Goal: Use online tool/utility: Utilize a website feature to perform a specific function

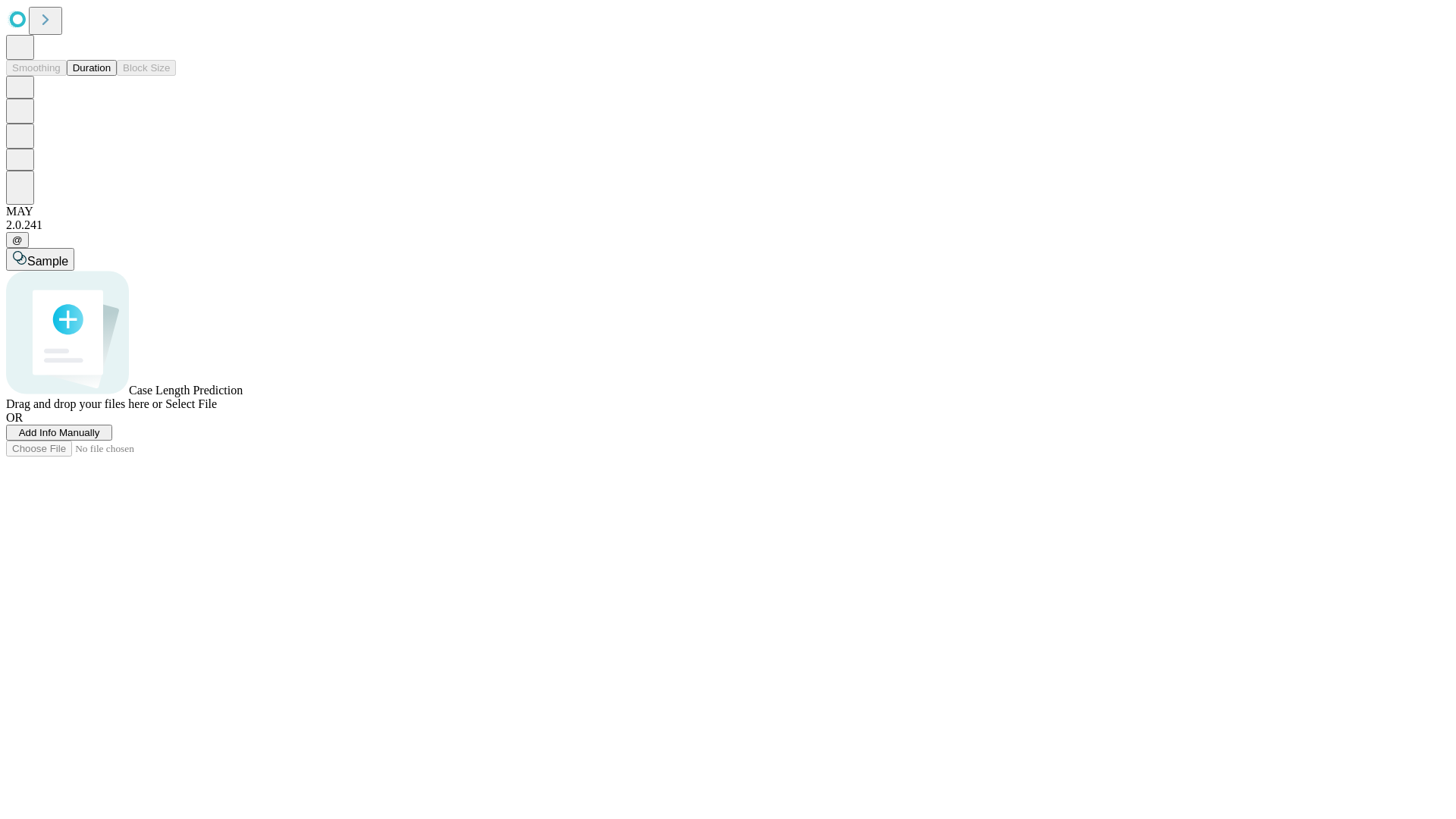
click at [111, 76] on button "Duration" at bounding box center [92, 67] width 50 height 16
click at [100, 438] on span "Add Info Manually" at bounding box center [59, 432] width 81 height 11
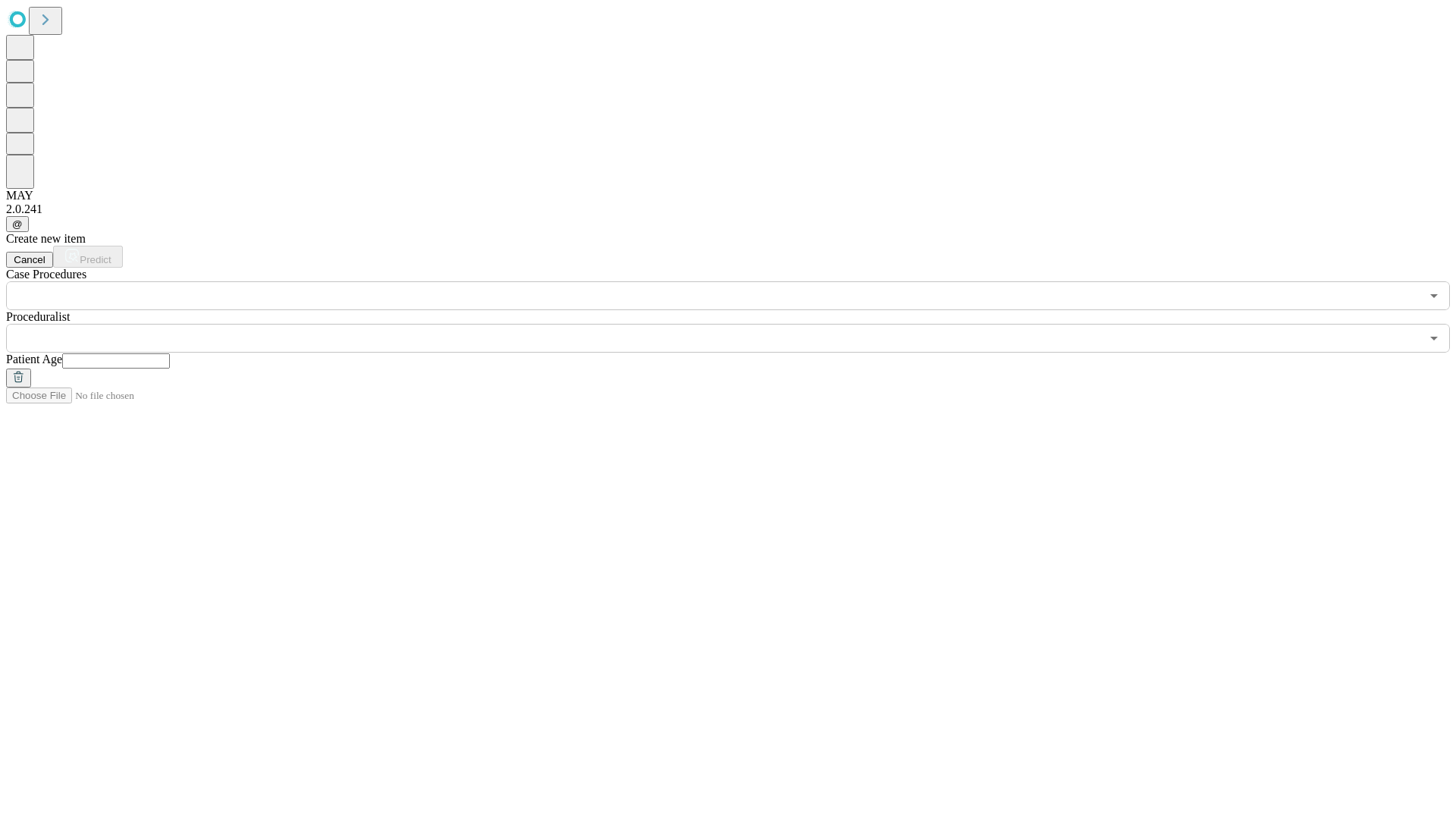
click at [170, 353] on input "text" at bounding box center [116, 361] width 108 height 16
type input "*"
click at [739, 324] on input "text" at bounding box center [713, 338] width 1414 height 28
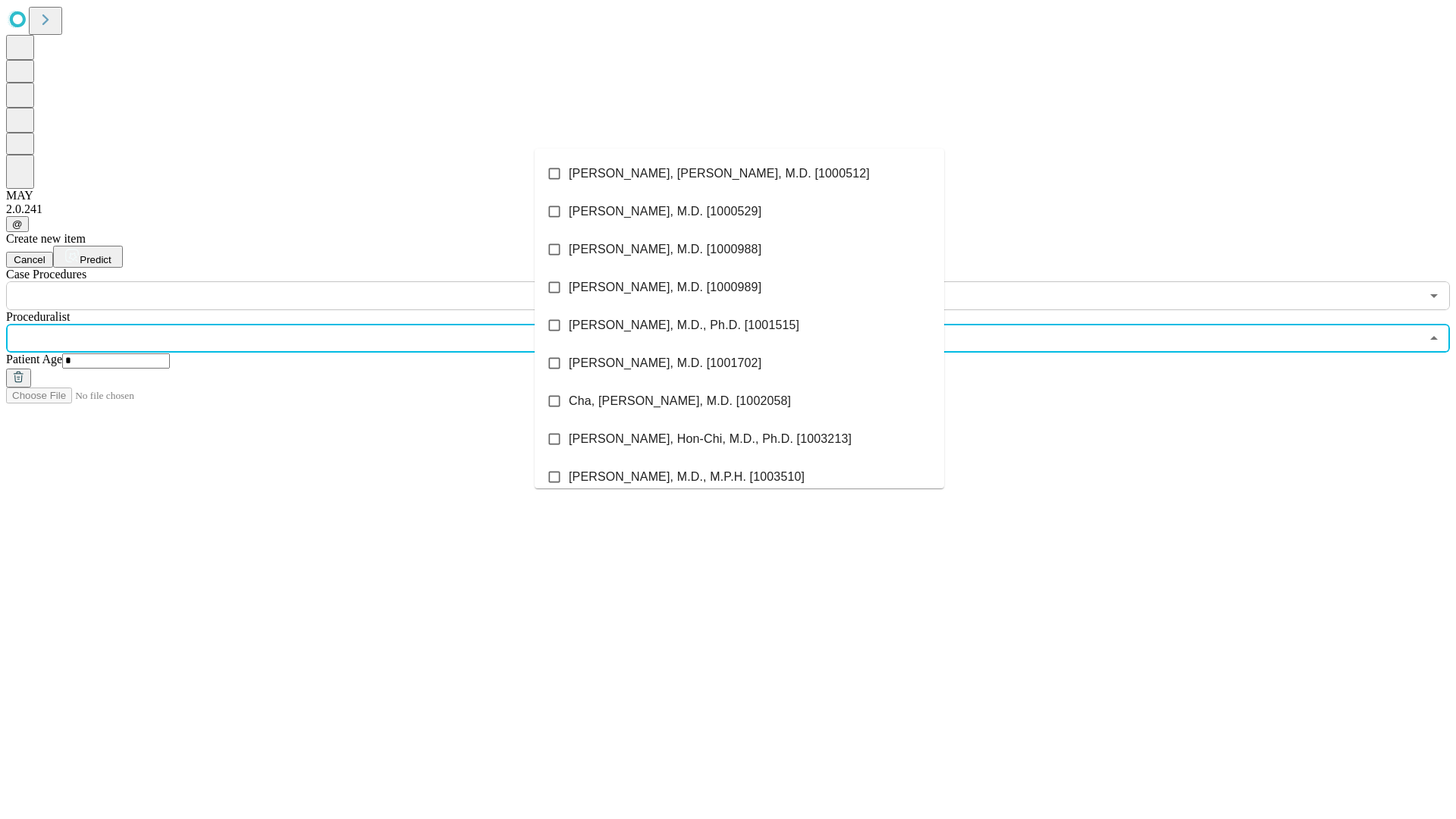
click at [739, 174] on li "[PERSON_NAME], [PERSON_NAME], M.D. [1000512]" at bounding box center [739, 173] width 409 height 38
click at [318, 281] on input "text" at bounding box center [713, 295] width 1414 height 28
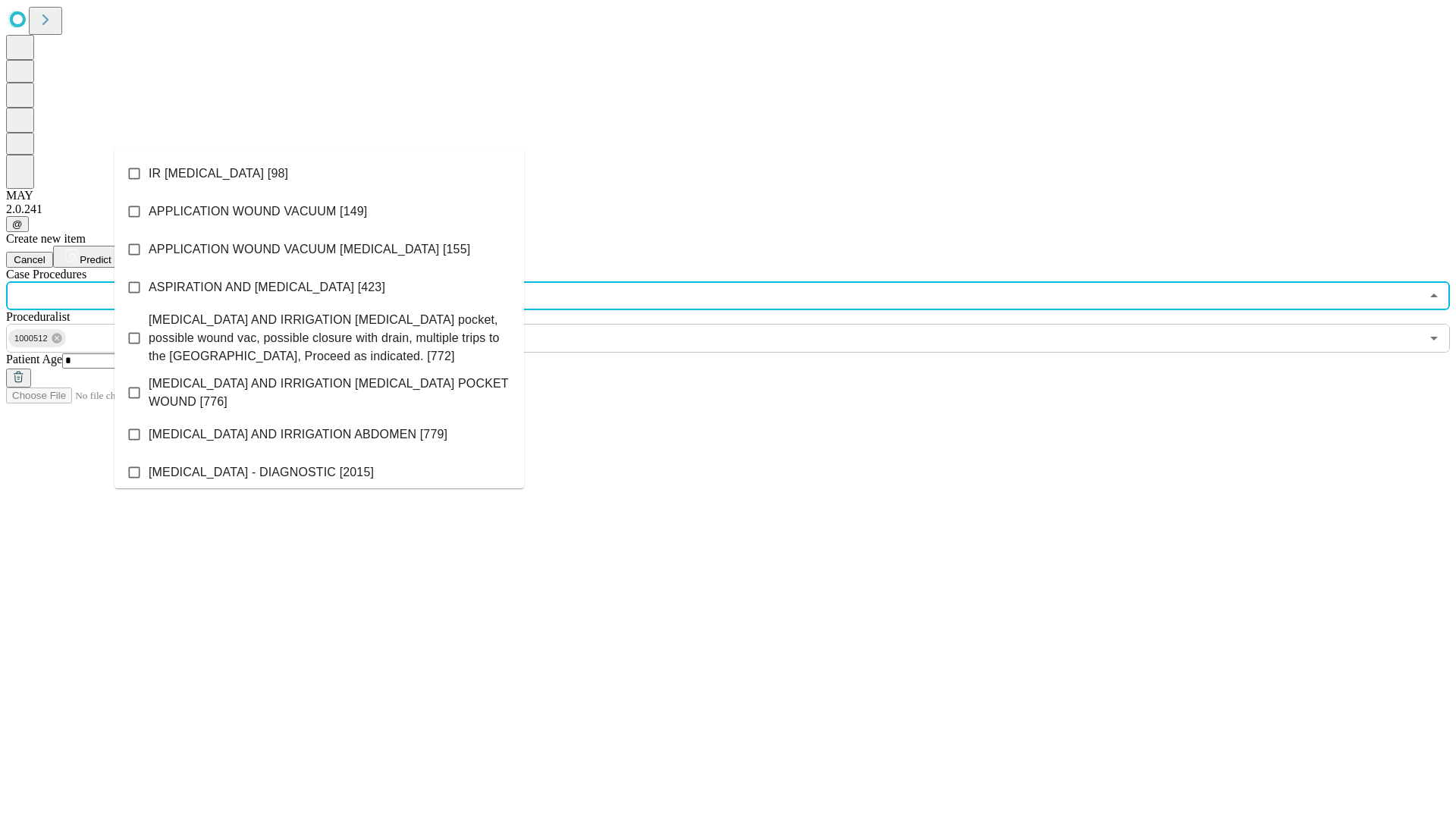
click at [319, 174] on li "IR [MEDICAL_DATA] [98]" at bounding box center [318, 173] width 409 height 38
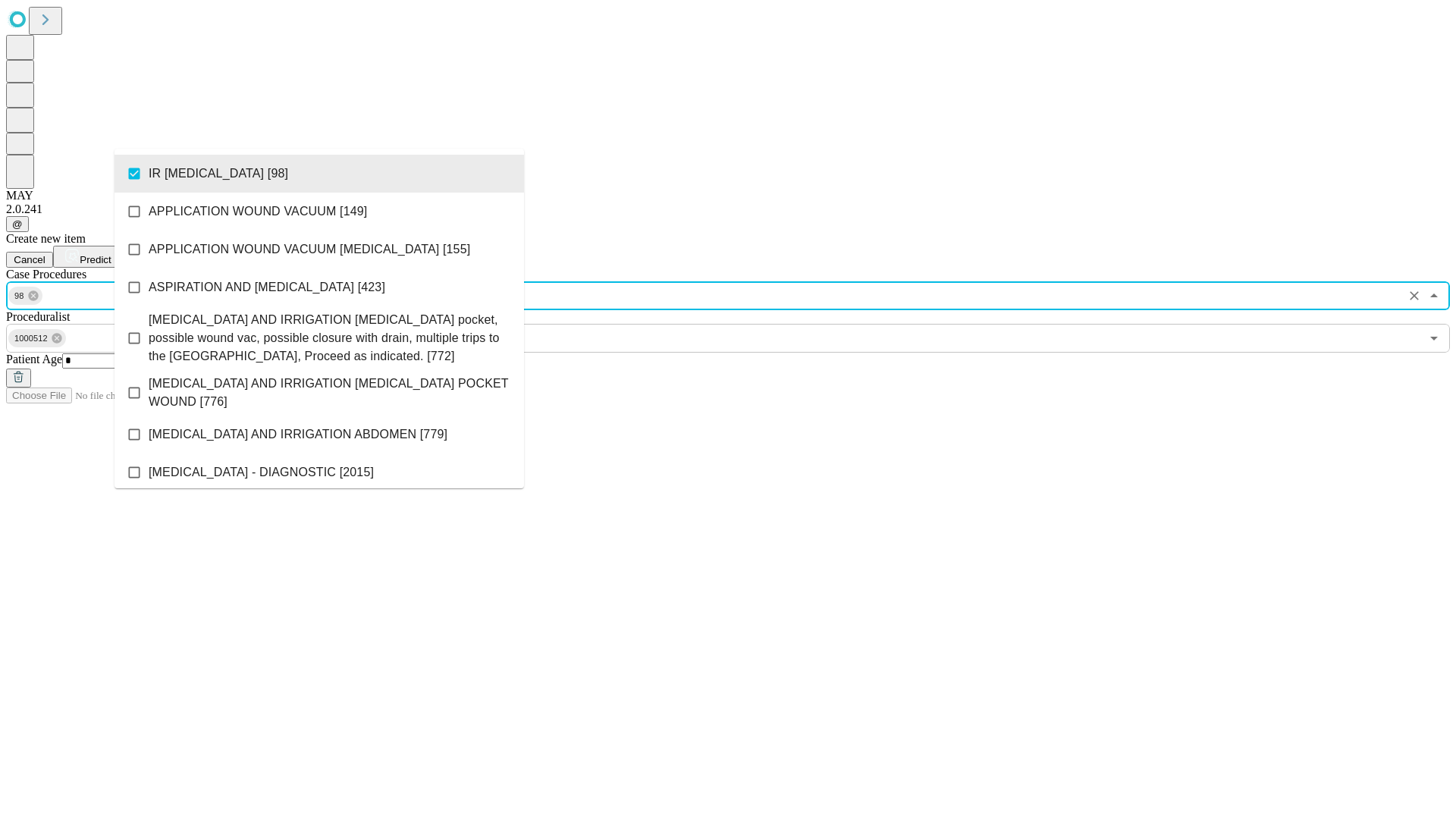
click at [111, 254] on span "Predict" at bounding box center [95, 260] width 31 height 11
